Goal: Task Accomplishment & Management: Manage account settings

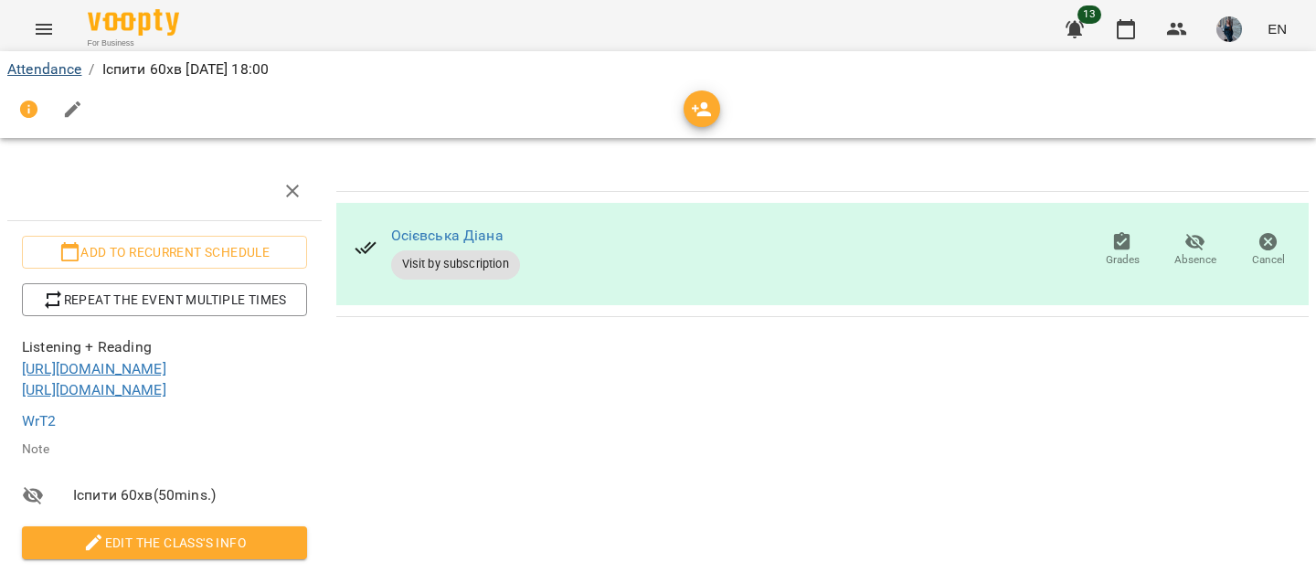
click at [52, 72] on link "Attendance" at bounding box center [44, 68] width 74 height 17
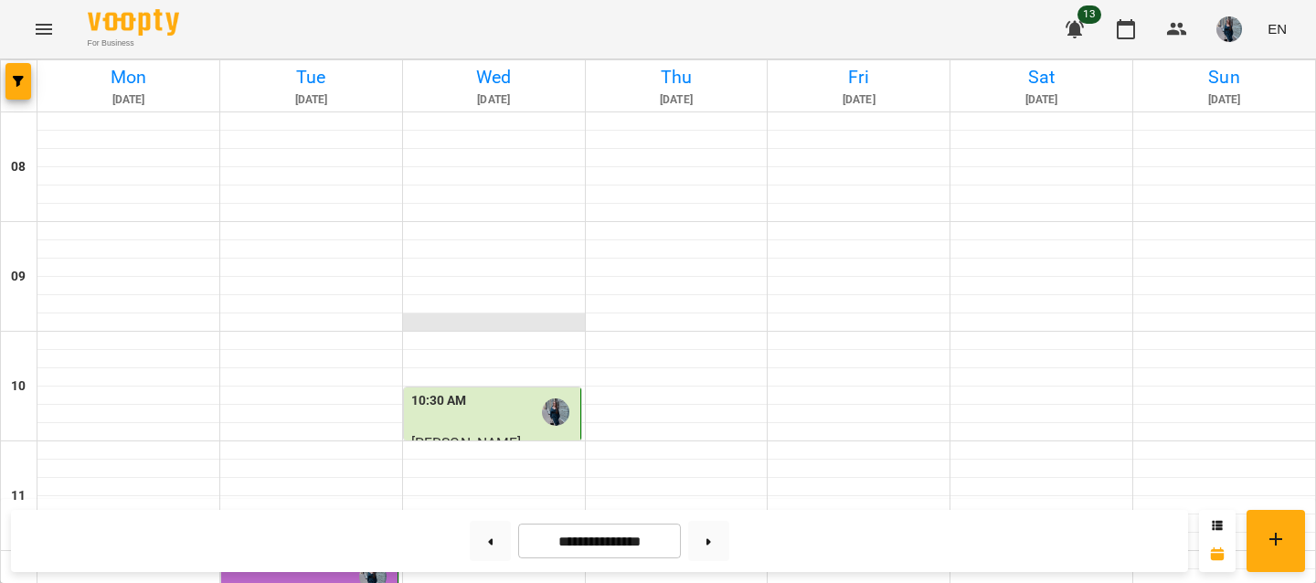
scroll to position [1146, 0]
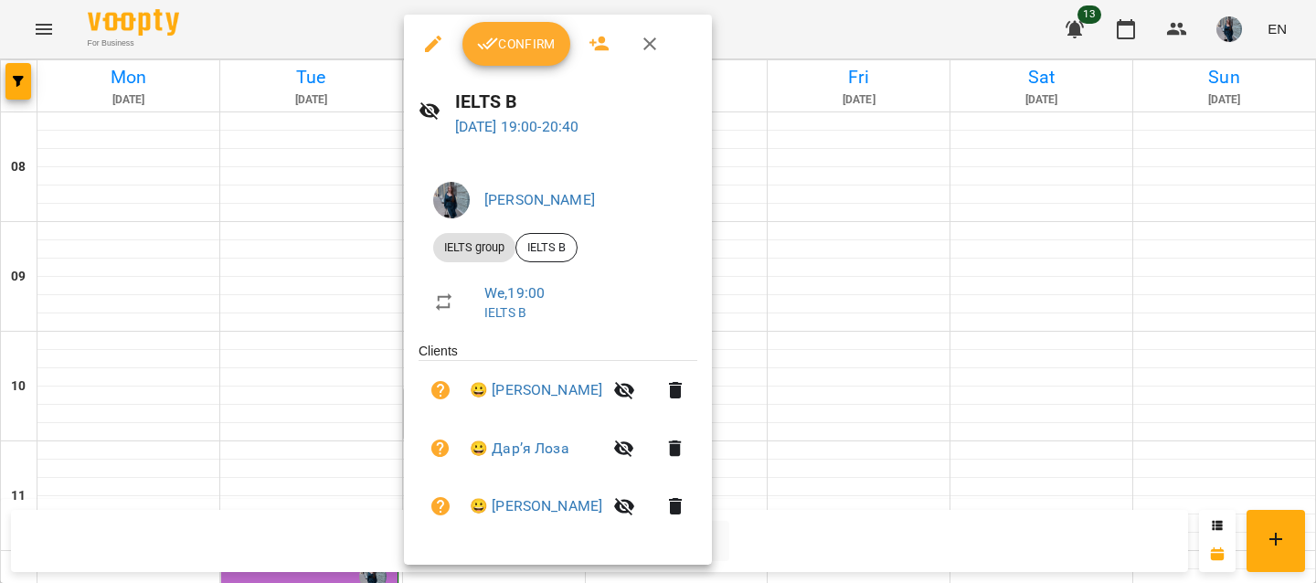
click at [503, 66] on div "Confirm" at bounding box center [558, 44] width 308 height 59
click at [503, 49] on span "Confirm" at bounding box center [516, 44] width 79 height 22
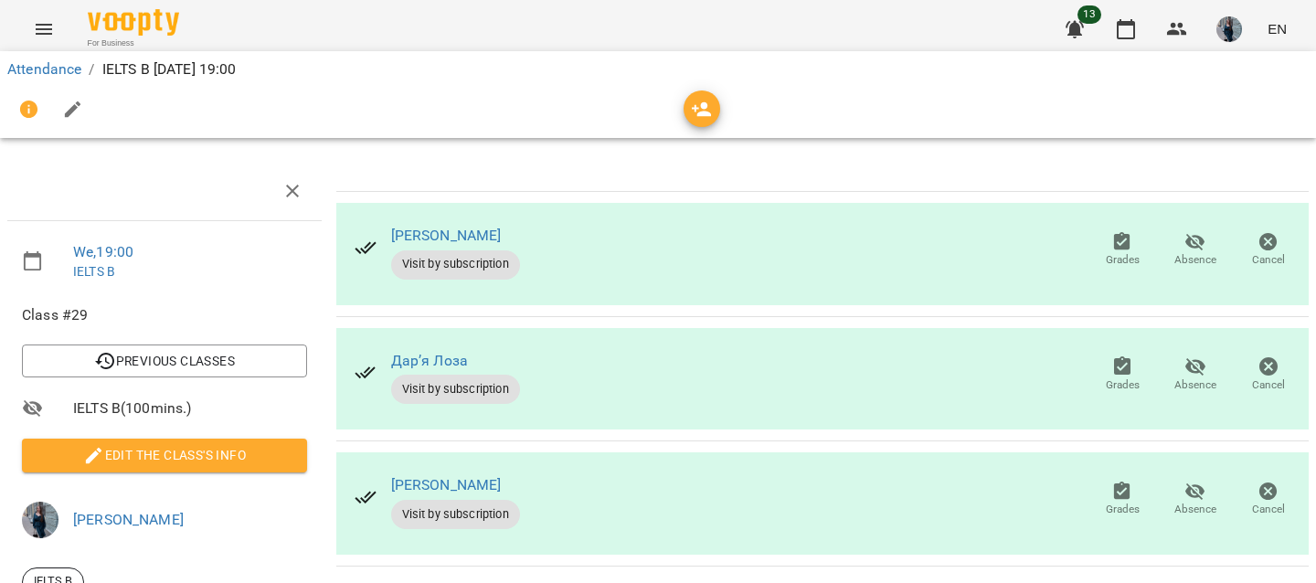
click at [133, 454] on span "Edit the class's Info" at bounding box center [165, 455] width 256 height 22
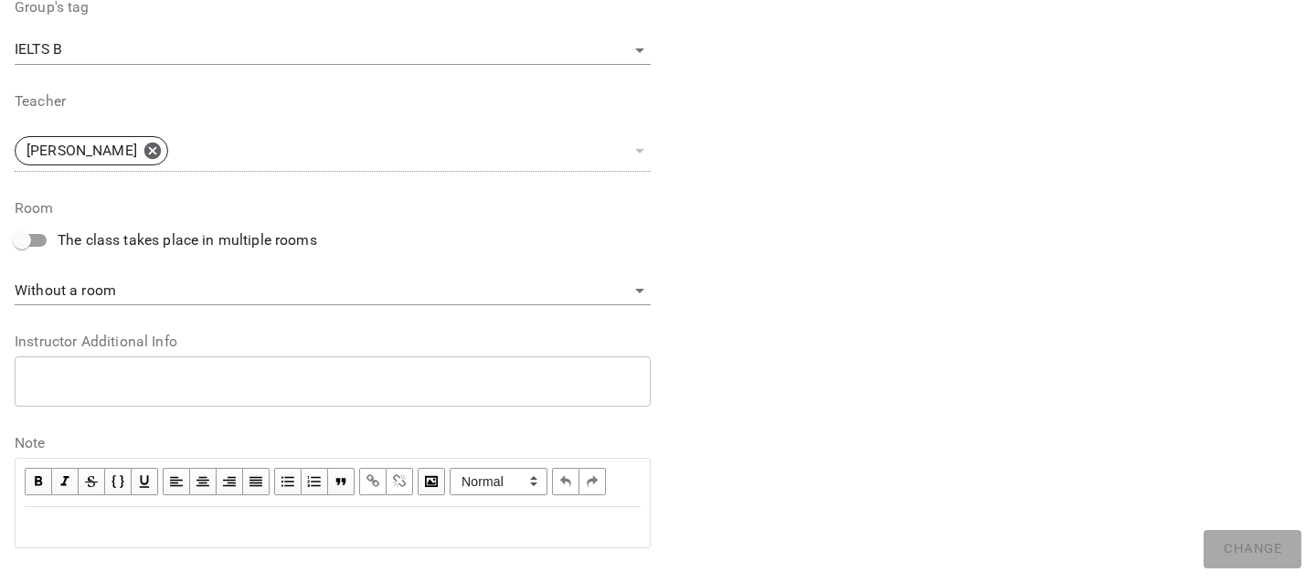
click at [126, 507] on div "**********" at bounding box center [333, 483] width 616 height 48
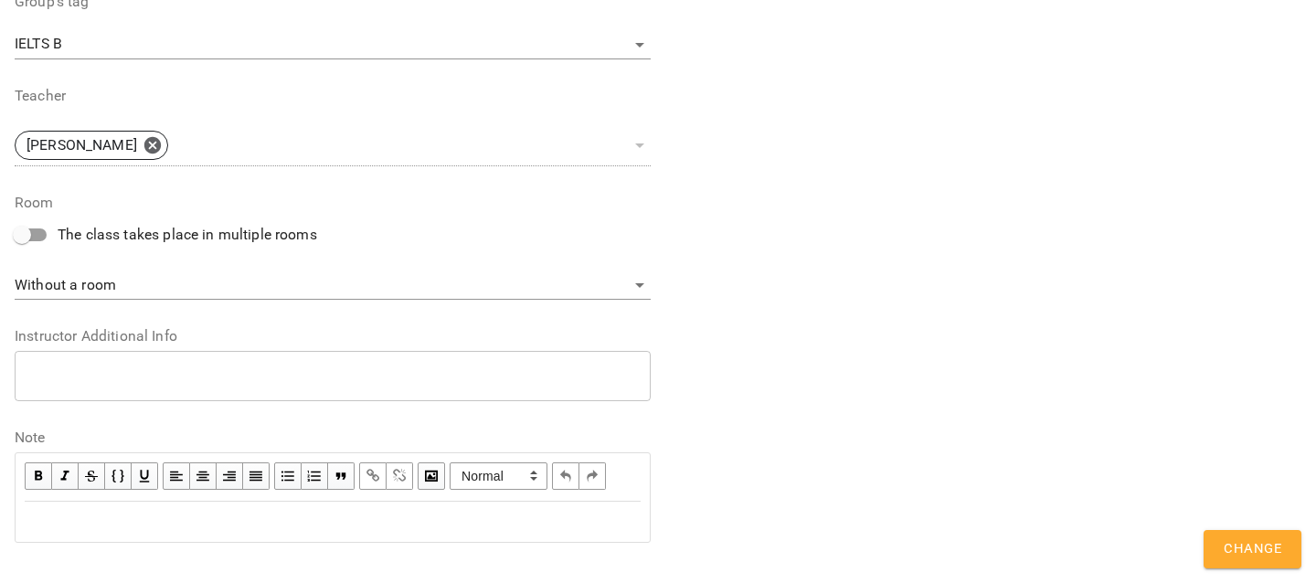
click at [123, 533] on div "Edit text" at bounding box center [333, 522] width 616 height 22
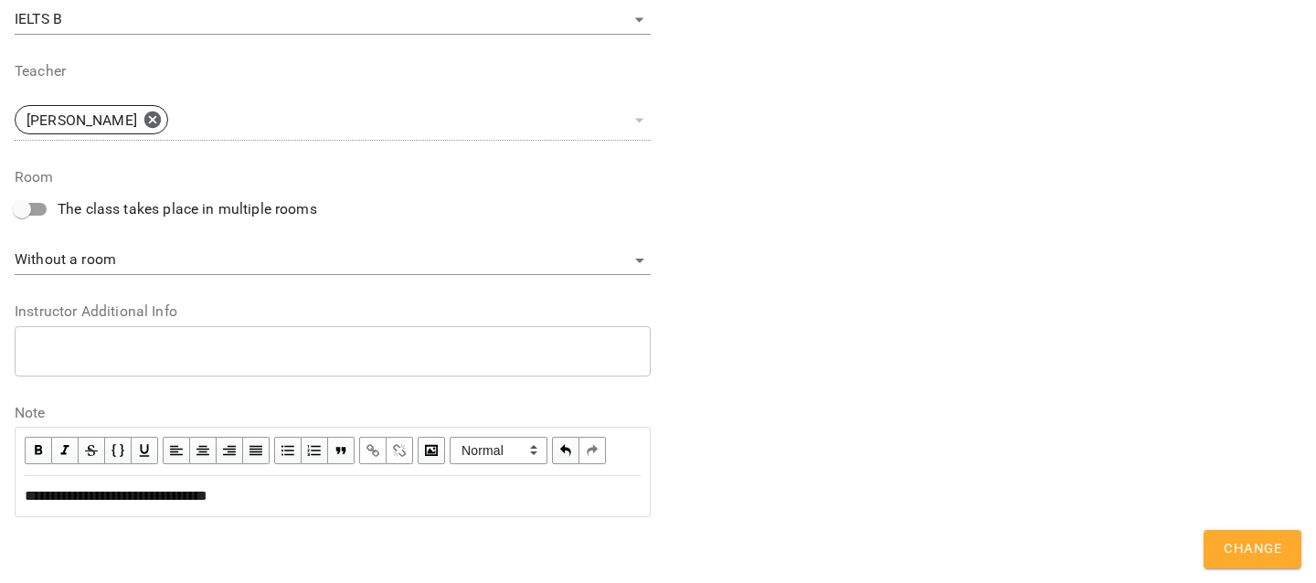
scroll to position [736, 0]
click at [1248, 549] on span "Change" at bounding box center [1253, 549] width 58 height 24
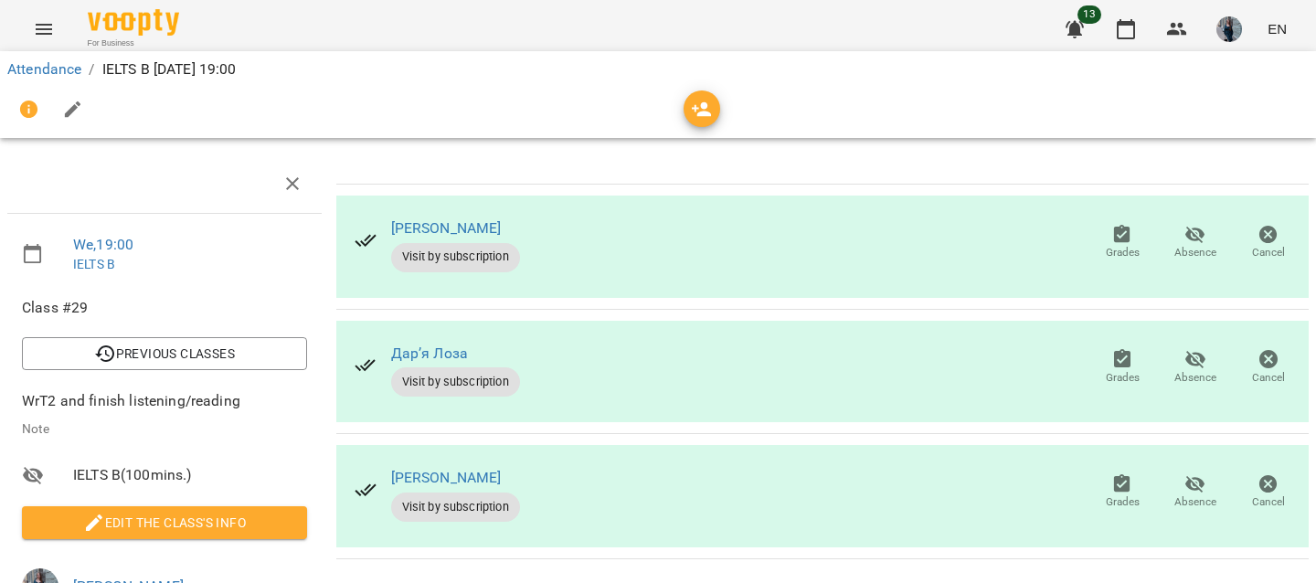
scroll to position [59, 0]
click at [1191, 227] on icon "button" at bounding box center [1196, 235] width 20 height 17
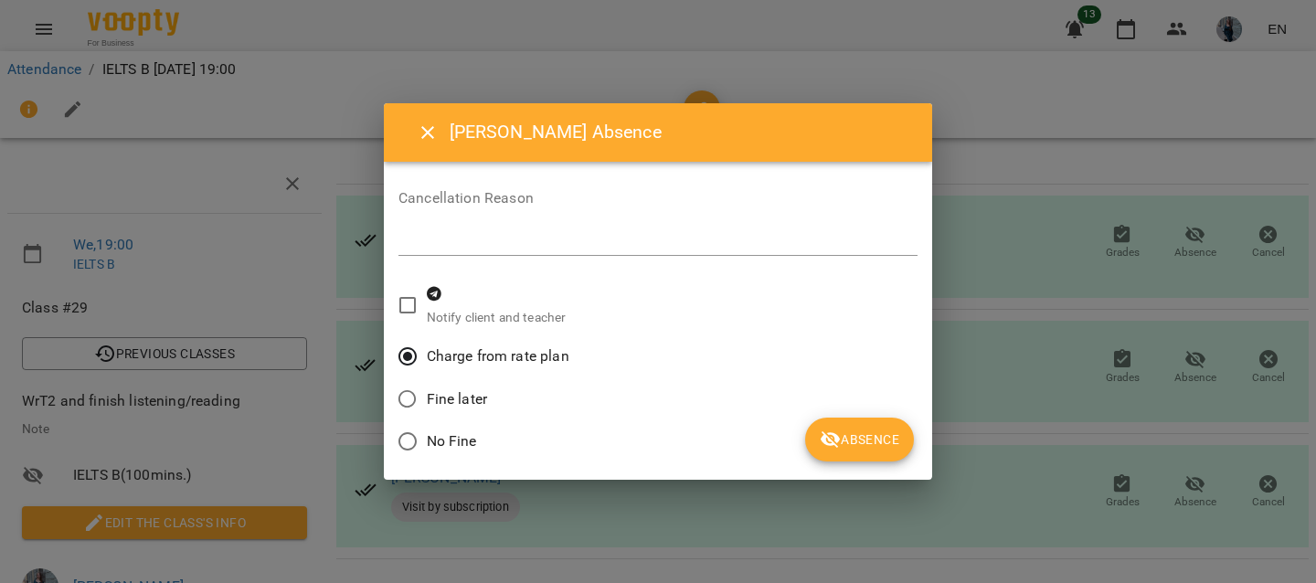
click at [824, 431] on icon "submit" at bounding box center [831, 440] width 22 height 22
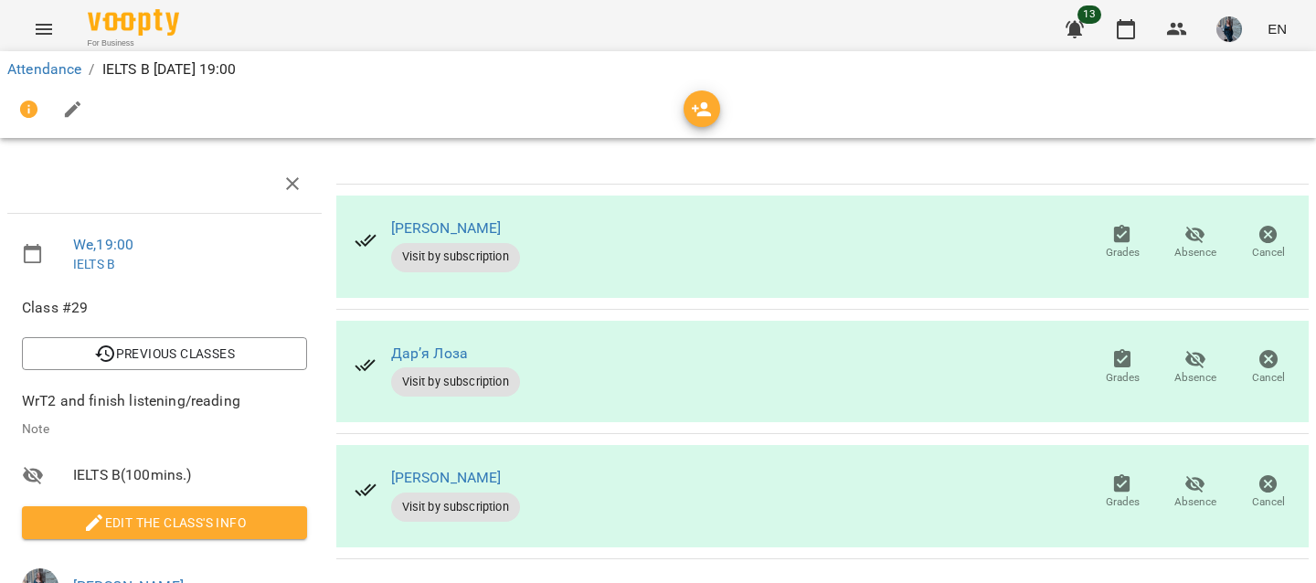
click at [1200, 495] on span "Absence" at bounding box center [1196, 503] width 42 height 16
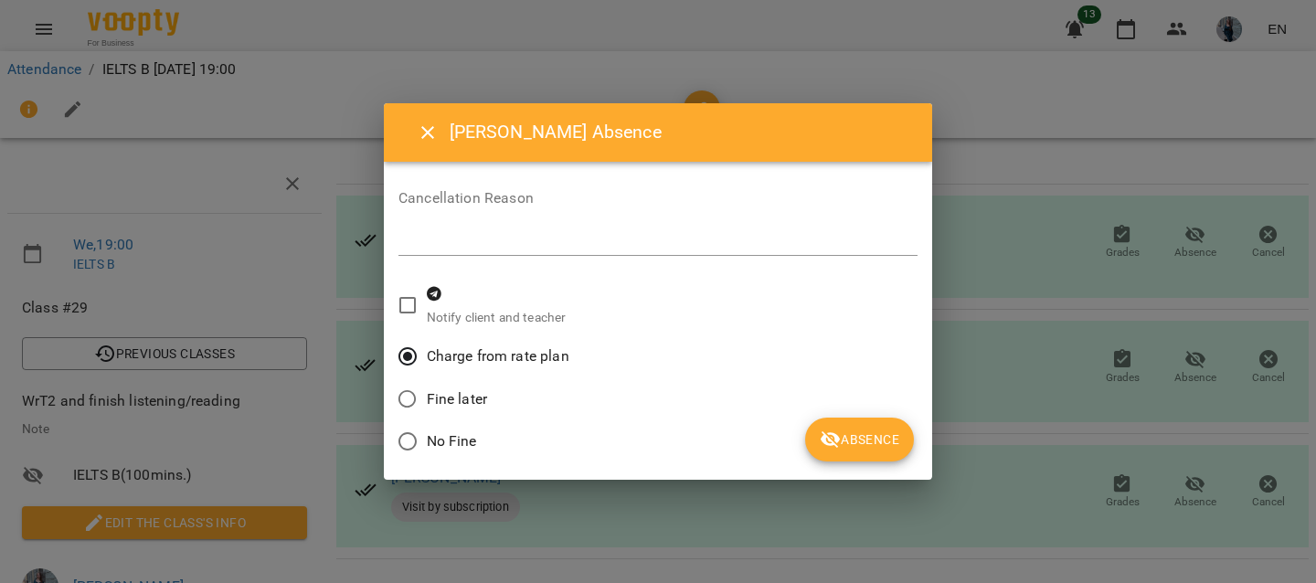
click at [867, 442] on span "Absence" at bounding box center [860, 440] width 80 height 22
